Goal: Go to known website: Access a specific website the user already knows

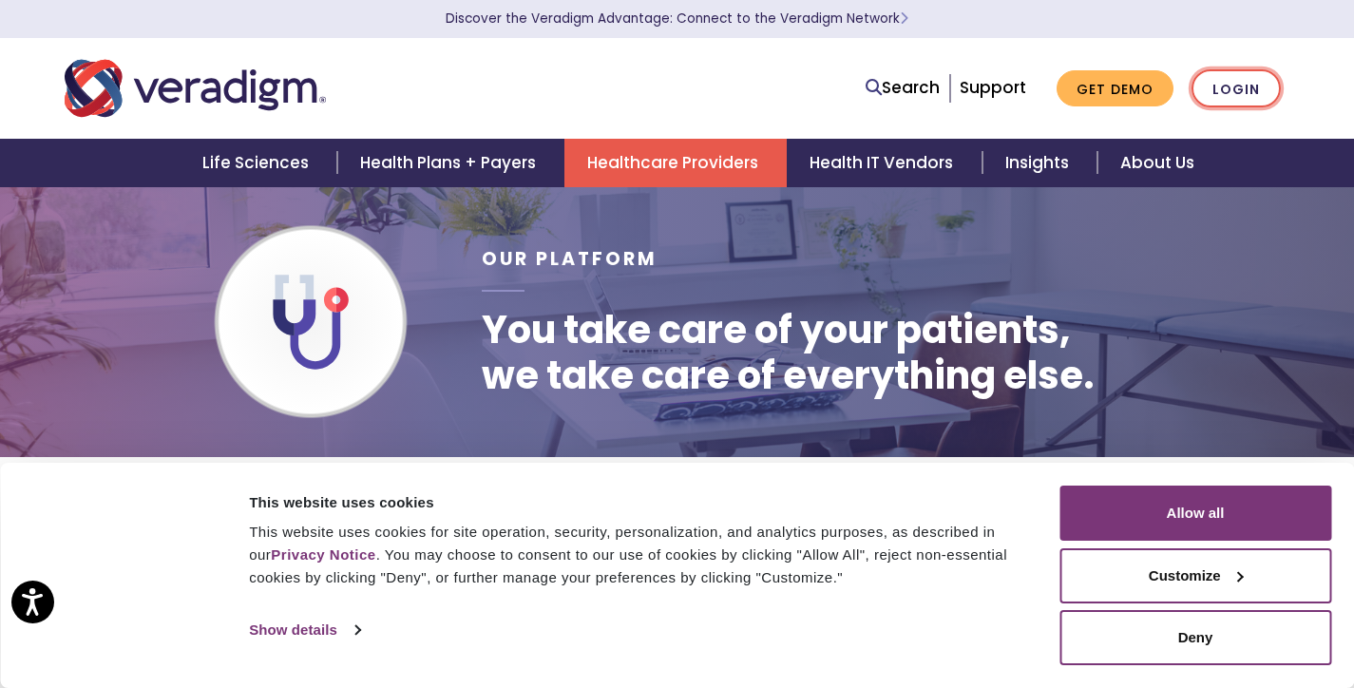
click at [1226, 94] on link "Login" at bounding box center [1236, 88] width 89 height 39
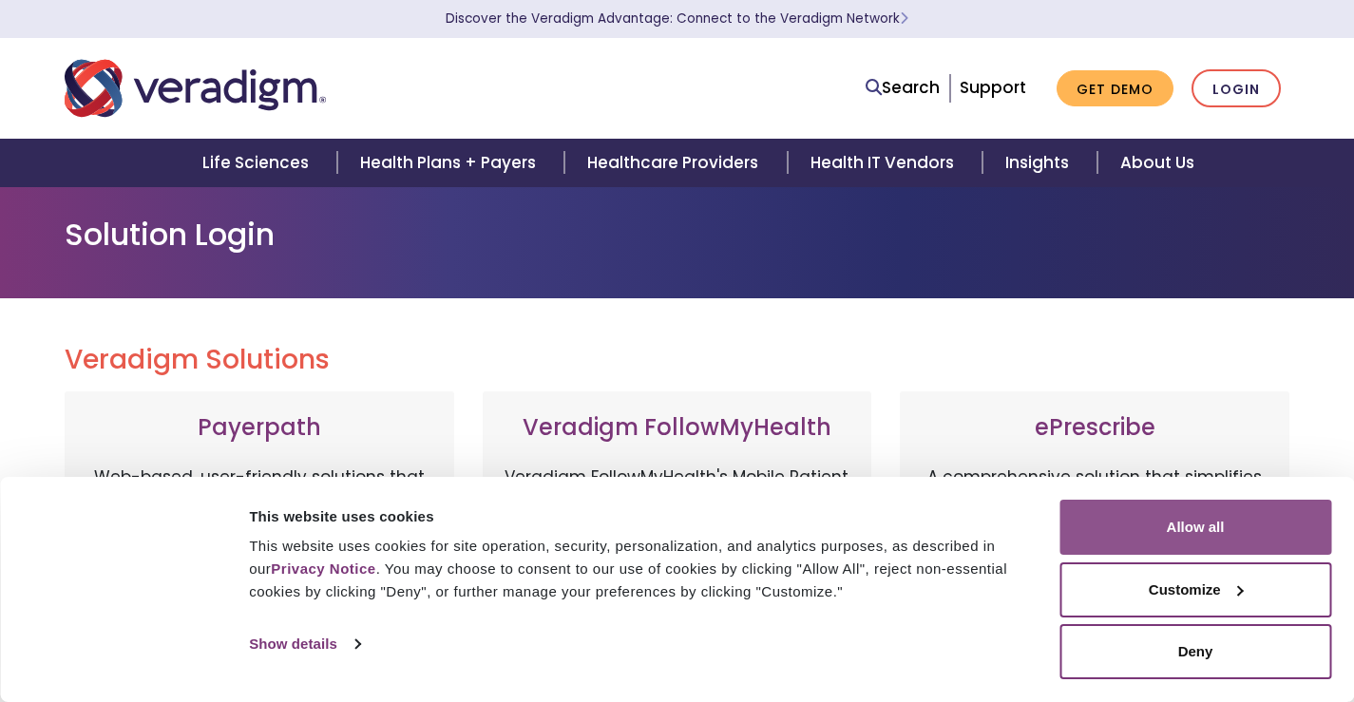
click at [1256, 519] on button "Allow all" at bounding box center [1196, 527] width 272 height 55
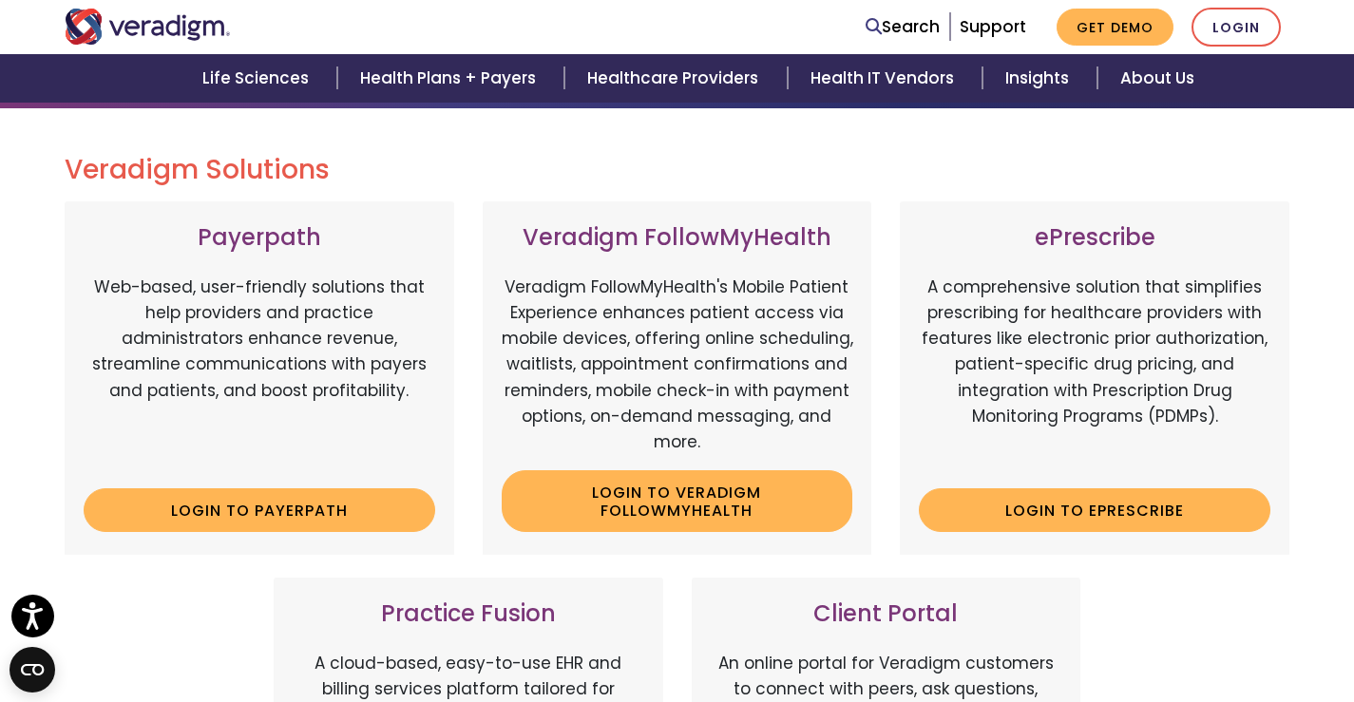
scroll to position [285, 0]
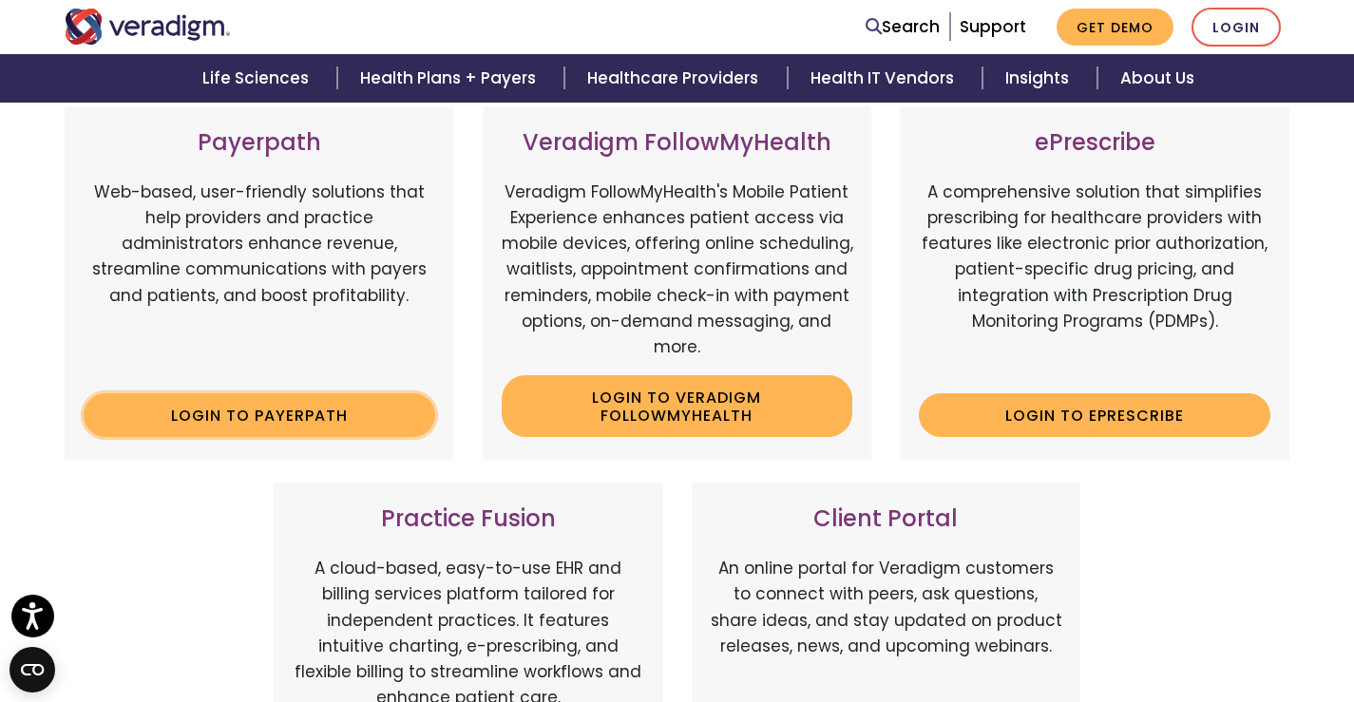
click at [255, 418] on link "Login to Payerpath" at bounding box center [260, 415] width 352 height 44
